Goal: Information Seeking & Learning: Learn about a topic

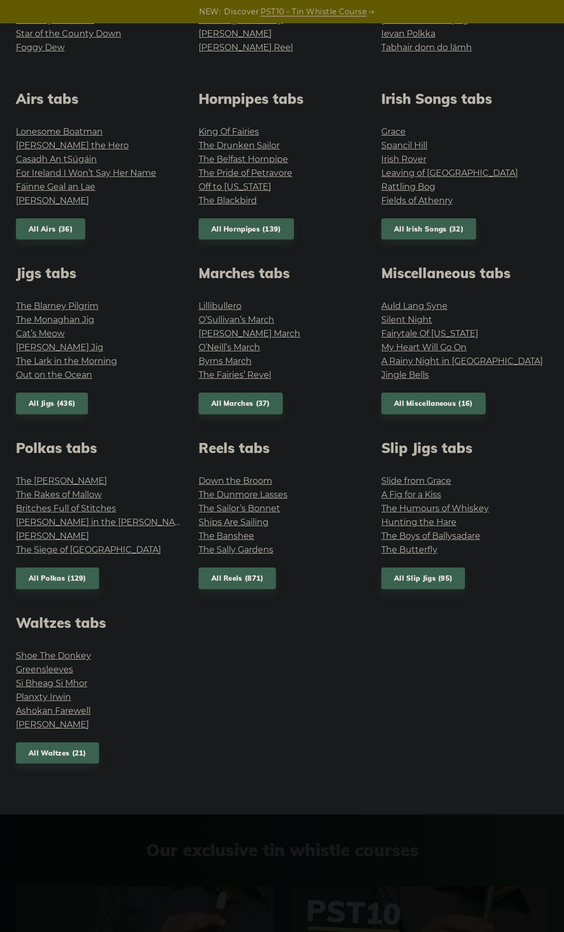
scroll to position [371, 0]
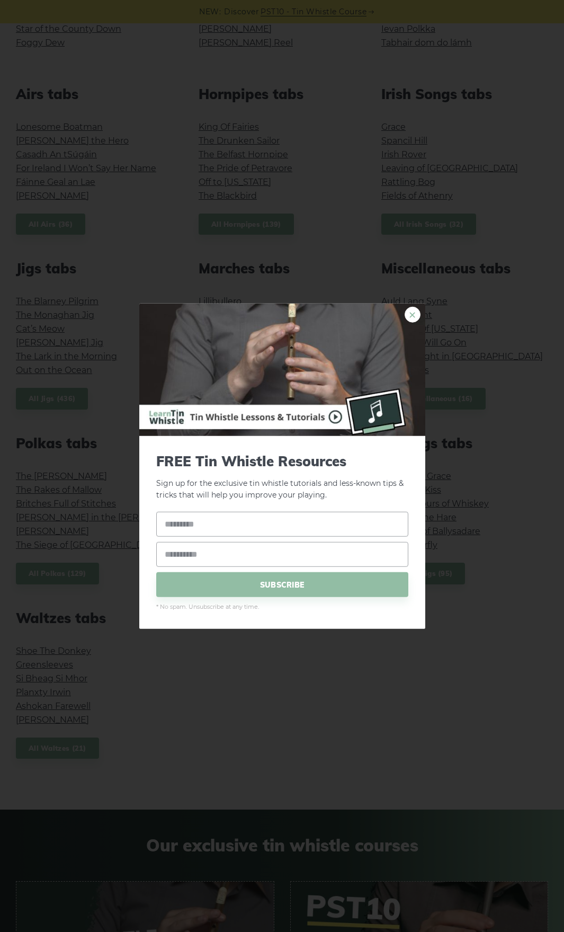
click at [418, 316] on link "×" at bounding box center [413, 314] width 16 height 16
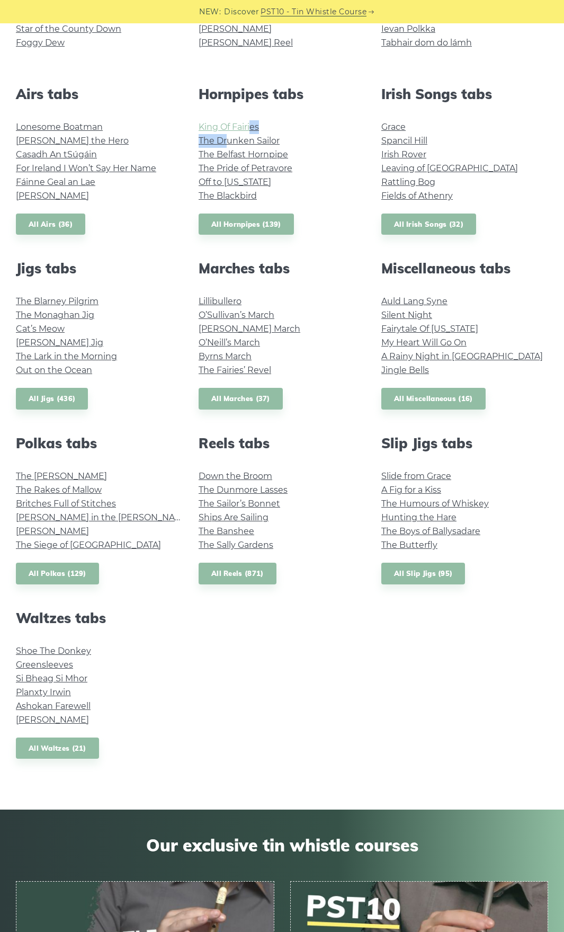
drag, startPoint x: 213, startPoint y: 130, endPoint x: 250, endPoint y: 125, distance: 37.4
click at [250, 125] on ul "King Of Fairies The Drunken Sailor The Belfast Hornpipe The Pride of Petravore …" at bounding box center [282, 161] width 167 height 83
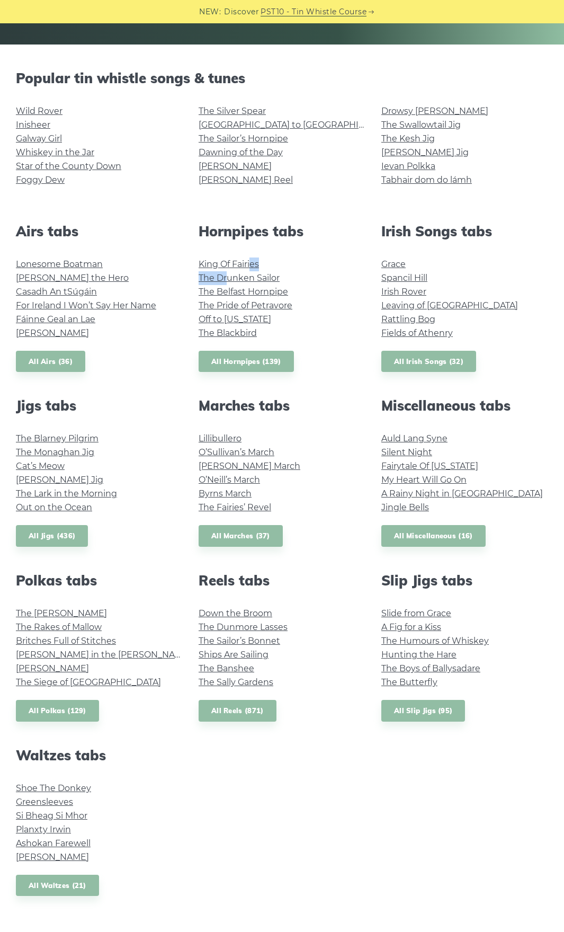
scroll to position [212, 0]
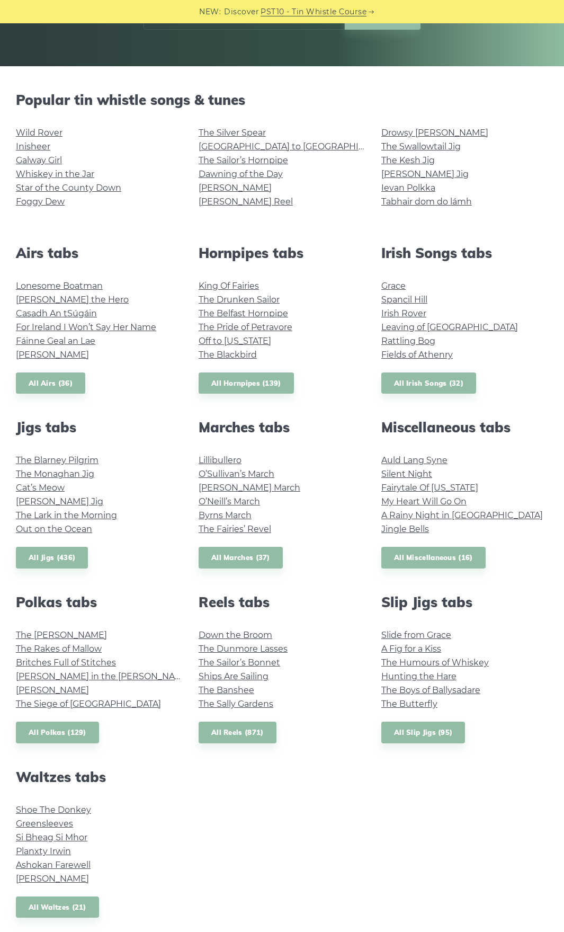
click at [346, 314] on li "The Belfast Hornpipe" at bounding box center [282, 314] width 167 height 14
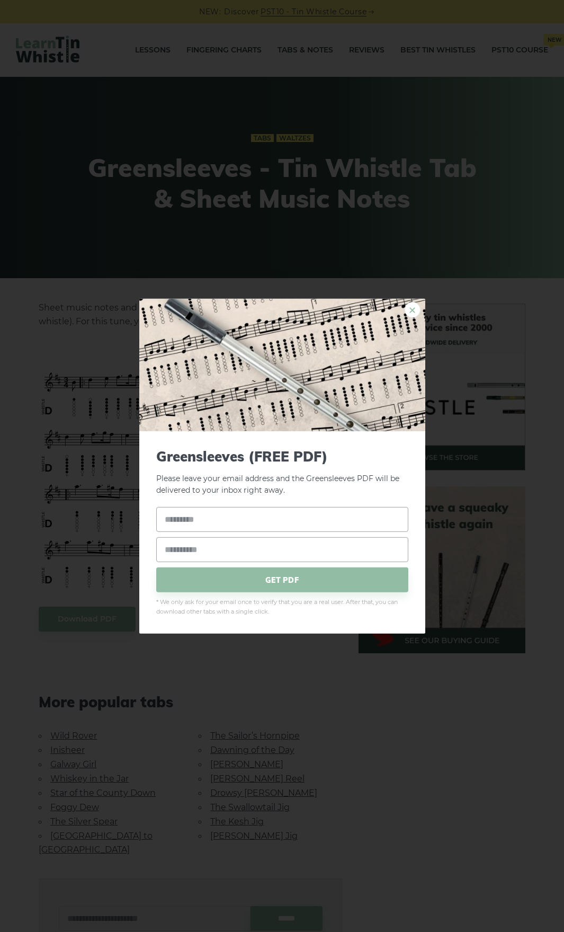
click at [417, 311] on link "×" at bounding box center [413, 310] width 16 height 16
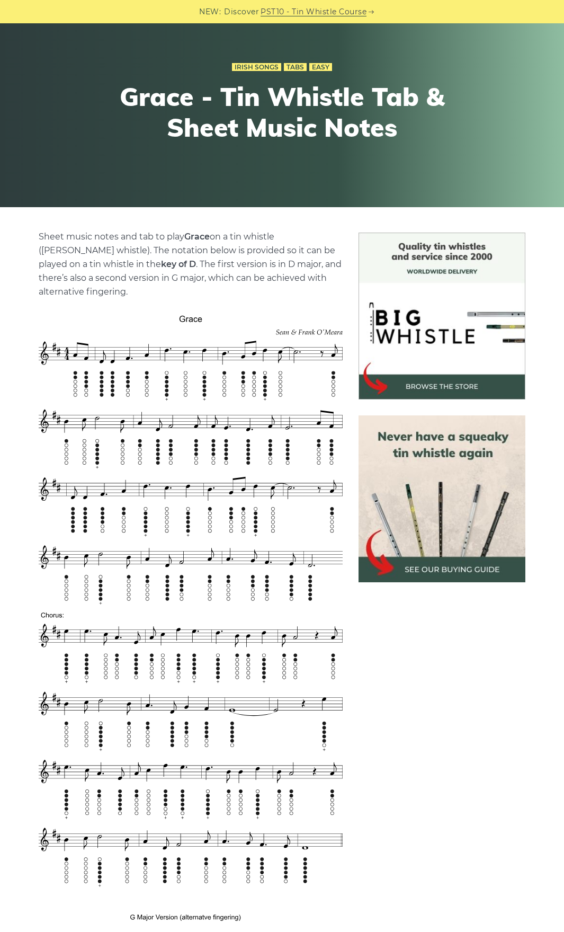
scroll to position [106, 0]
